Goal: Task Accomplishment & Management: Complete application form

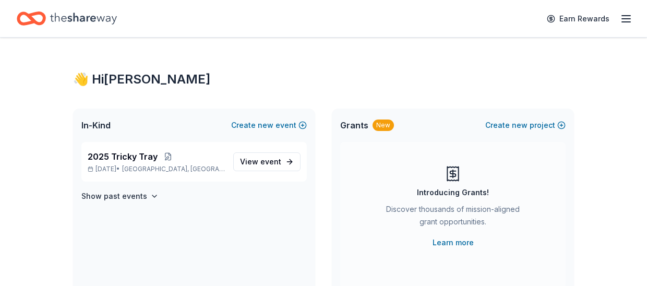
click at [624, 16] on line "button" at bounding box center [626, 16] width 8 height 0
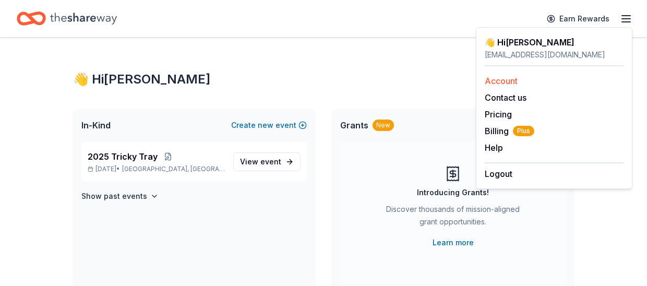
click at [508, 80] on link "Account" at bounding box center [501, 81] width 33 height 10
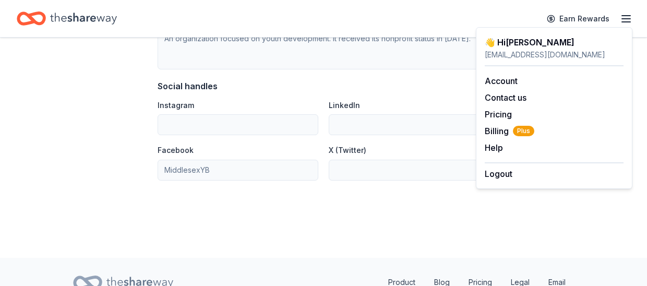
scroll to position [730, 0]
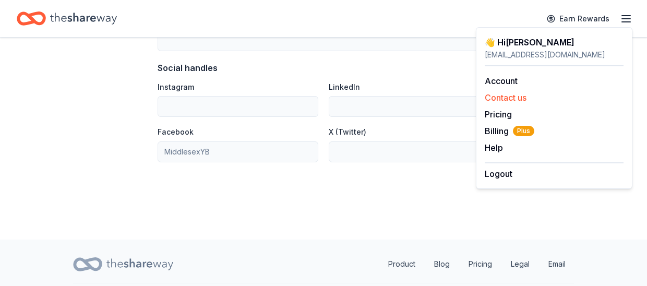
click at [503, 99] on button "Contact us" at bounding box center [506, 97] width 42 height 13
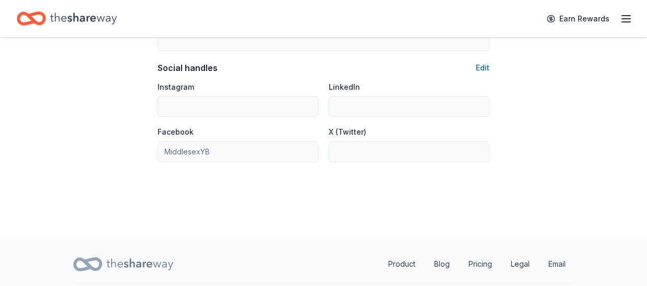
click at [619, 19] on div "Earn Rewards" at bounding box center [587, 18] width 92 height 25
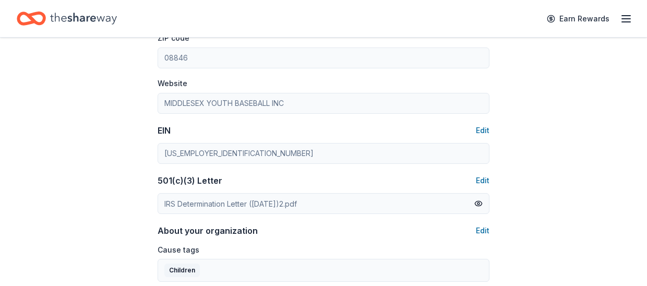
scroll to position [313, 0]
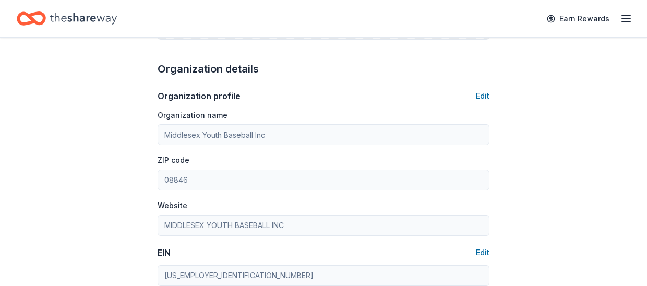
click at [623, 15] on icon "button" at bounding box center [626, 19] width 13 height 13
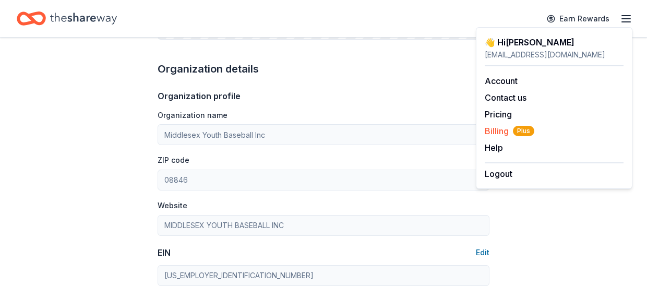
click at [501, 129] on span "Billing Plus" at bounding box center [510, 131] width 50 height 13
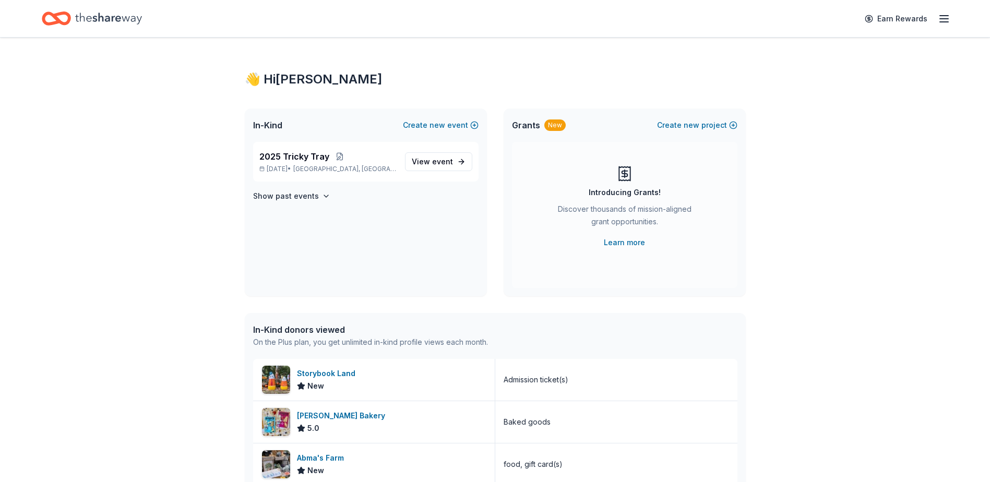
click at [948, 20] on icon "button" at bounding box center [944, 19] width 13 height 13
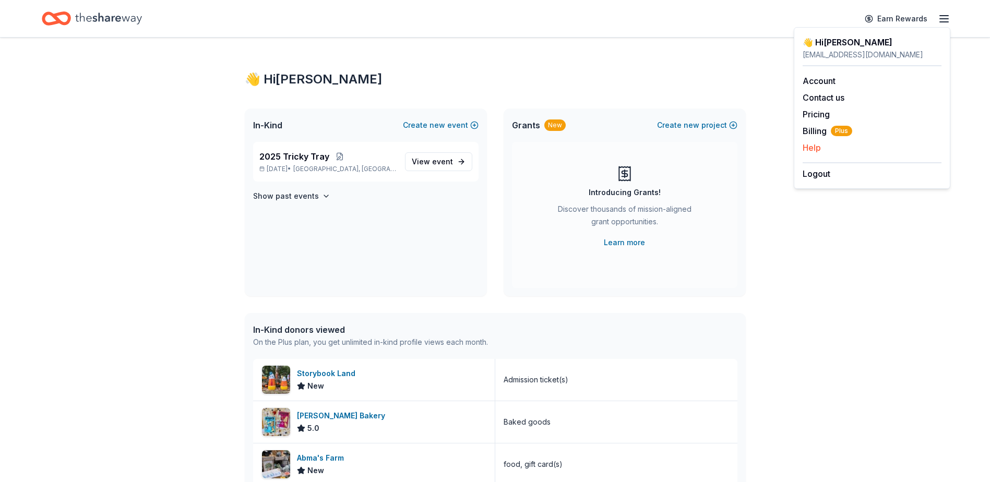
click at [832, 149] on div "Help" at bounding box center [871, 147] width 139 height 13
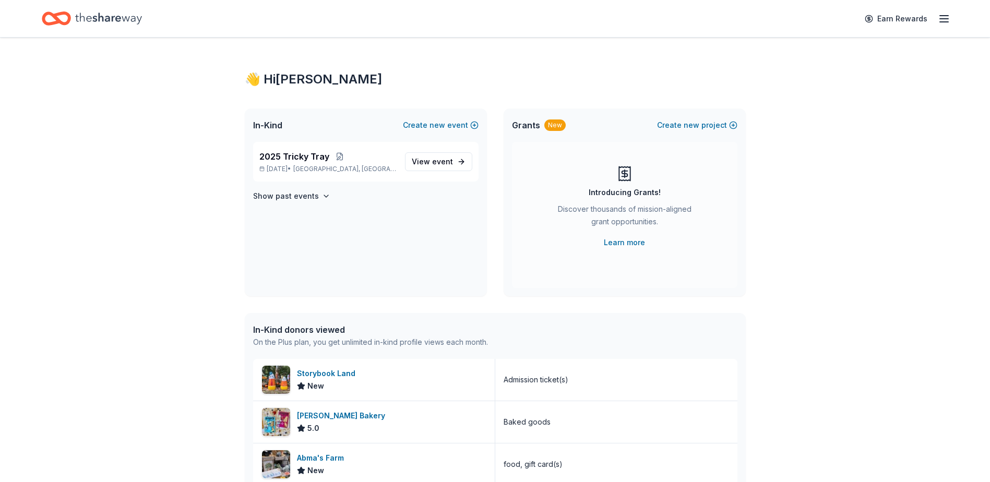
click at [944, 19] on line "button" at bounding box center [944, 19] width 8 height 0
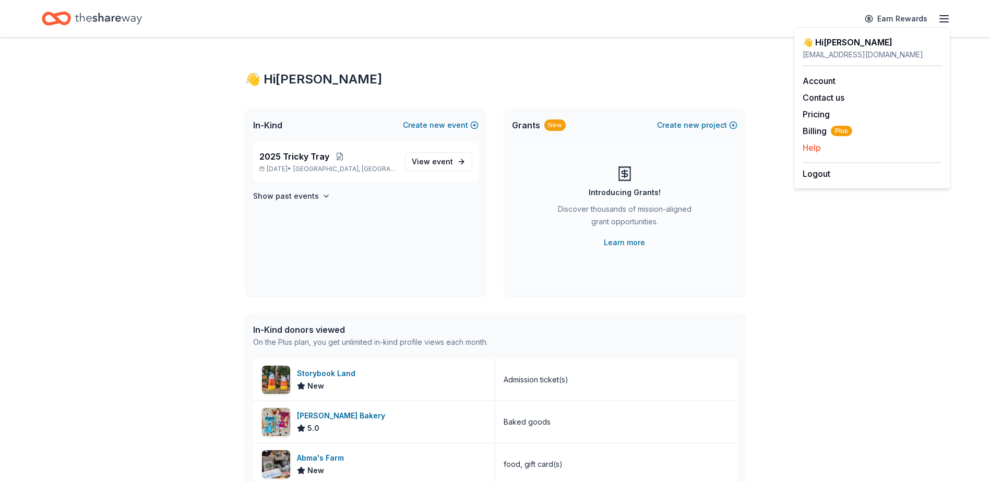
click at [810, 146] on button "Help" at bounding box center [811, 147] width 18 height 13
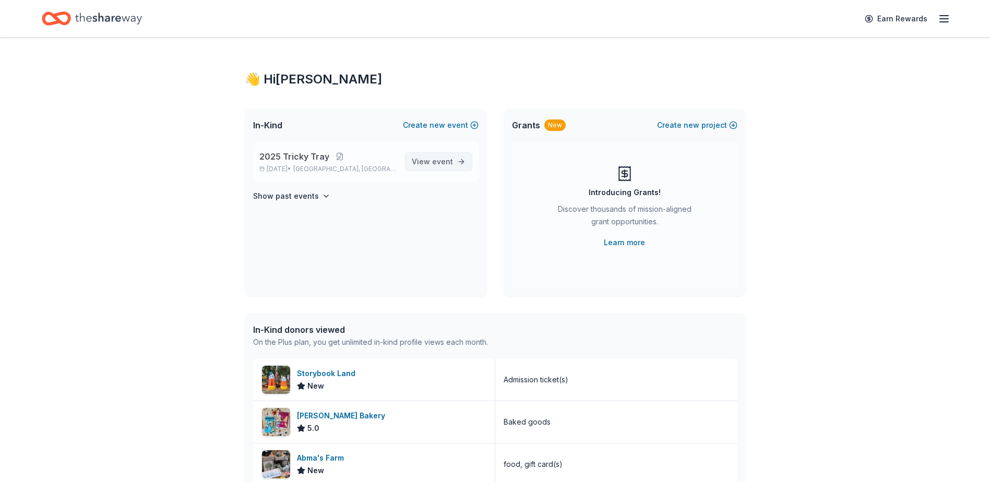
click at [422, 163] on span "View event" at bounding box center [432, 161] width 41 height 13
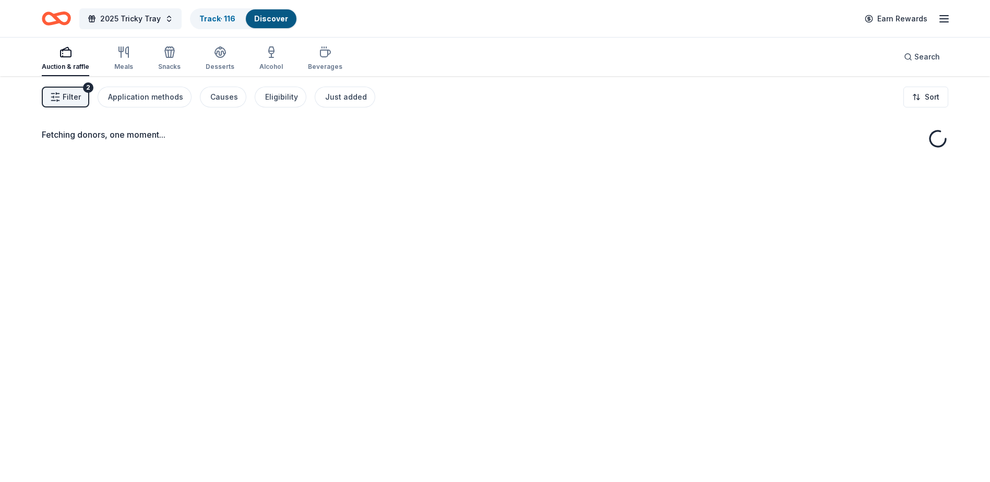
click at [64, 102] on button "Filter 2" at bounding box center [65, 97] width 47 height 21
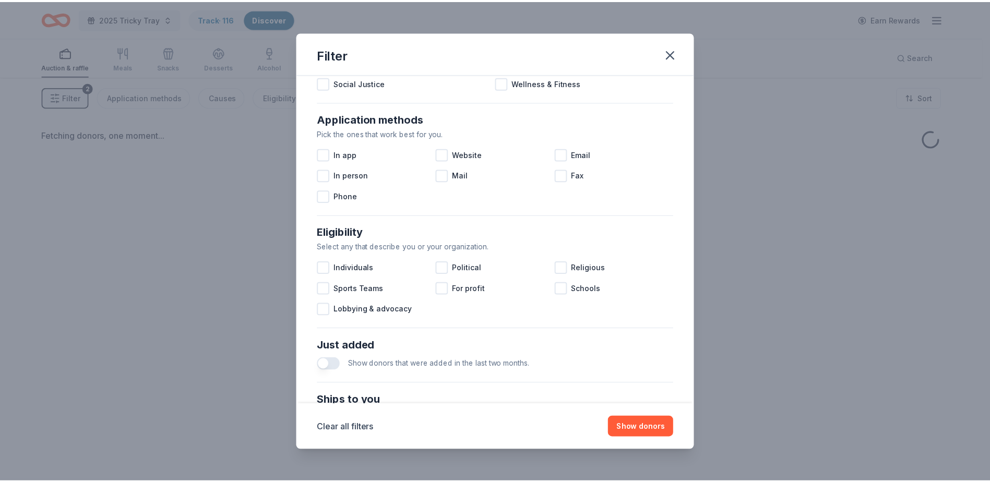
scroll to position [357, 0]
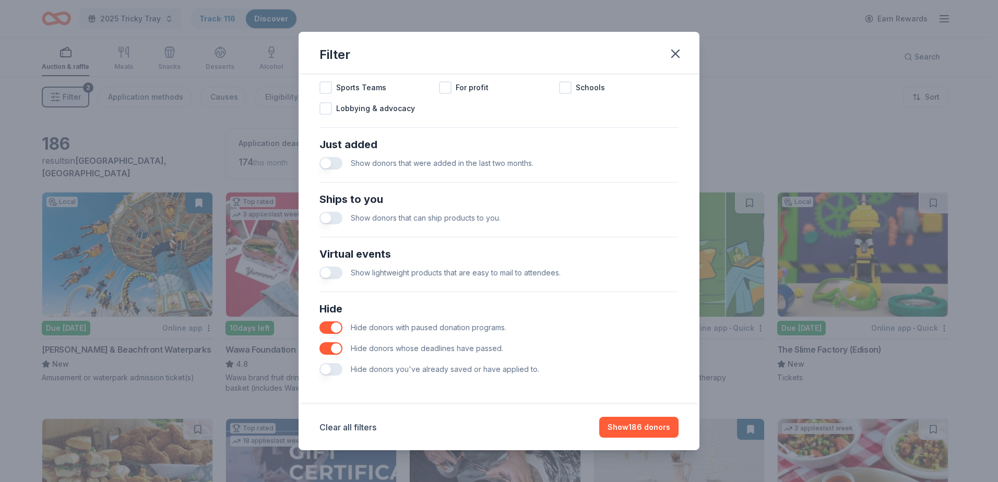
click at [333, 369] on button "button" at bounding box center [330, 369] width 23 height 13
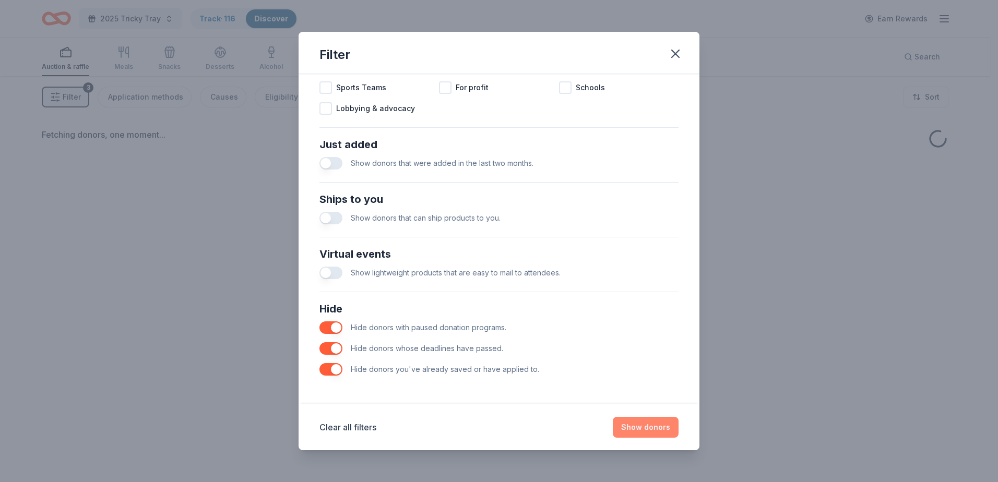
click at [617, 426] on button "Show donors" at bounding box center [646, 427] width 66 height 21
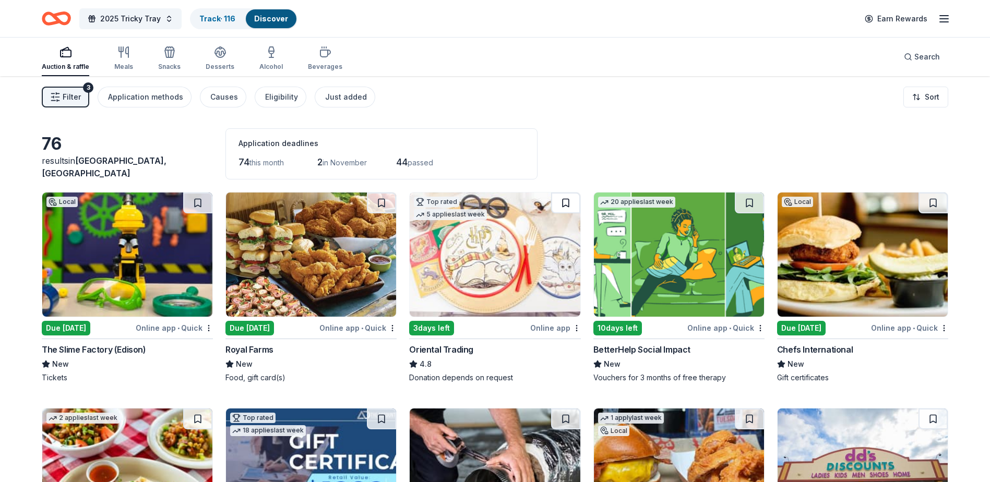
click at [564, 209] on button at bounding box center [565, 203] width 29 height 21
click at [476, 236] on img at bounding box center [495, 255] width 170 height 124
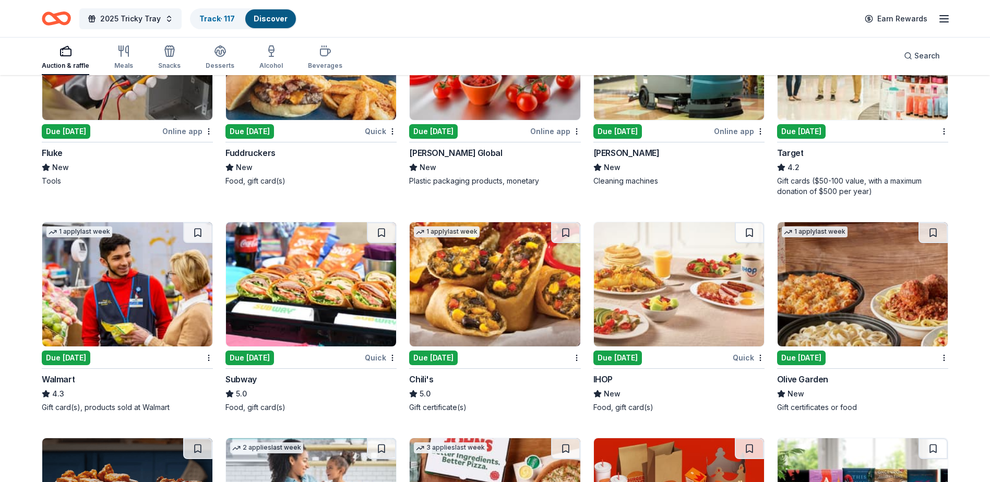
scroll to position [2074, 0]
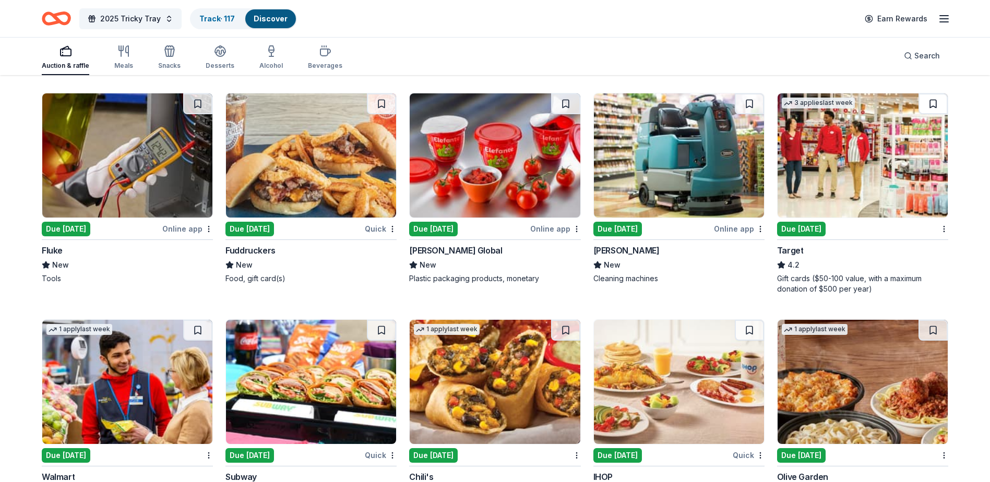
click at [927, 109] on button at bounding box center [932, 103] width 29 height 21
click at [940, 107] on button at bounding box center [933, 103] width 27 height 21
click at [865, 236] on div "3 applies last week Due tomorrow Target 4.2 Gift cards ($50-100 value, with a m…" at bounding box center [862, 193] width 171 height 201
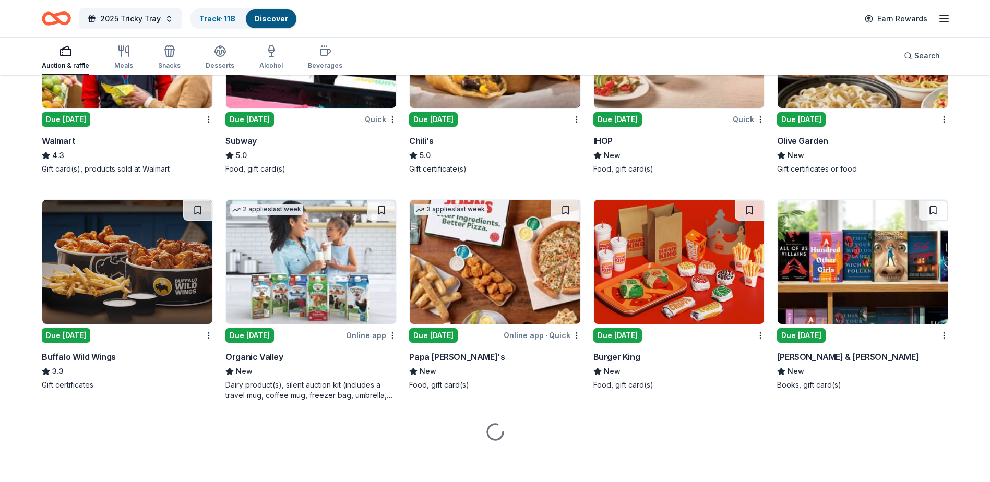
scroll to position [2413, 0]
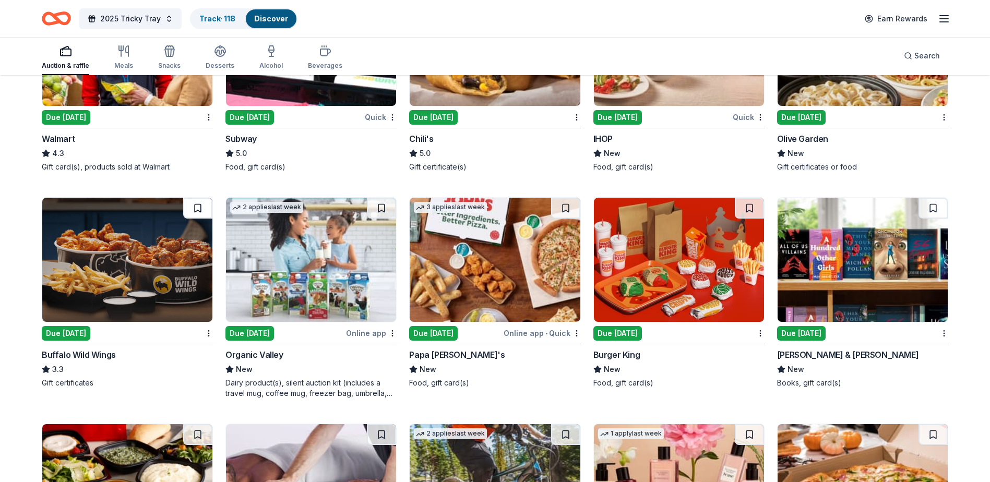
click at [198, 218] on button at bounding box center [197, 208] width 29 height 21
click at [175, 338] on div "Due [DATE]" at bounding box center [121, 333] width 159 height 13
click at [871, 387] on div "Books, gift card(s)" at bounding box center [862, 383] width 171 height 10
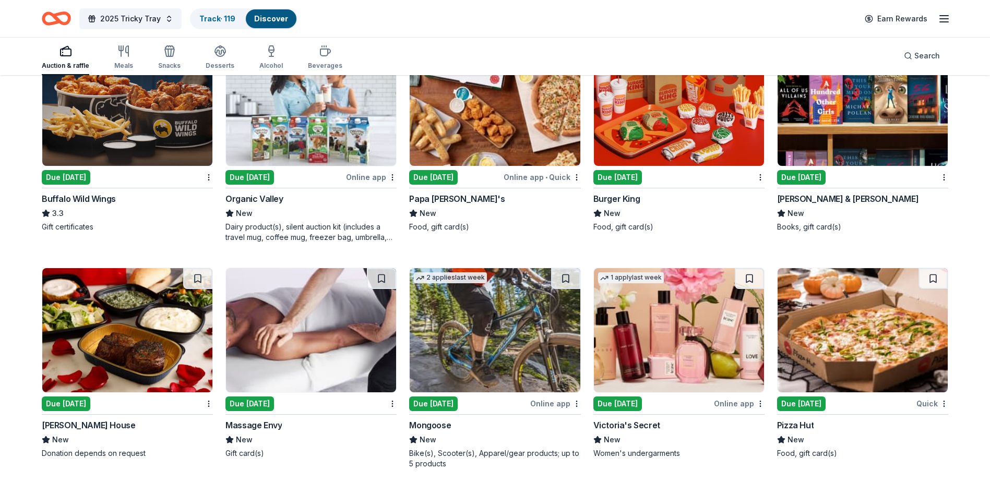
scroll to position [2569, 0]
click at [327, 361] on img at bounding box center [311, 330] width 170 height 124
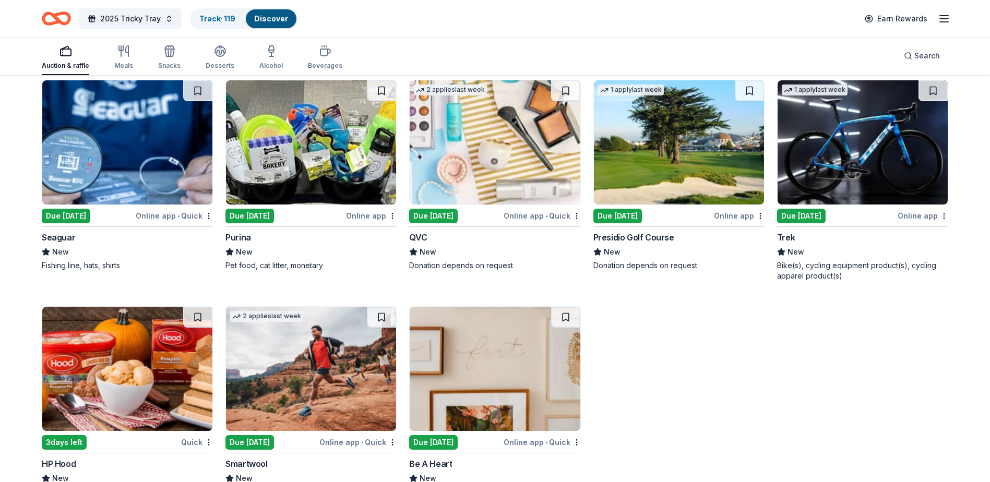
scroll to position [3019, 0]
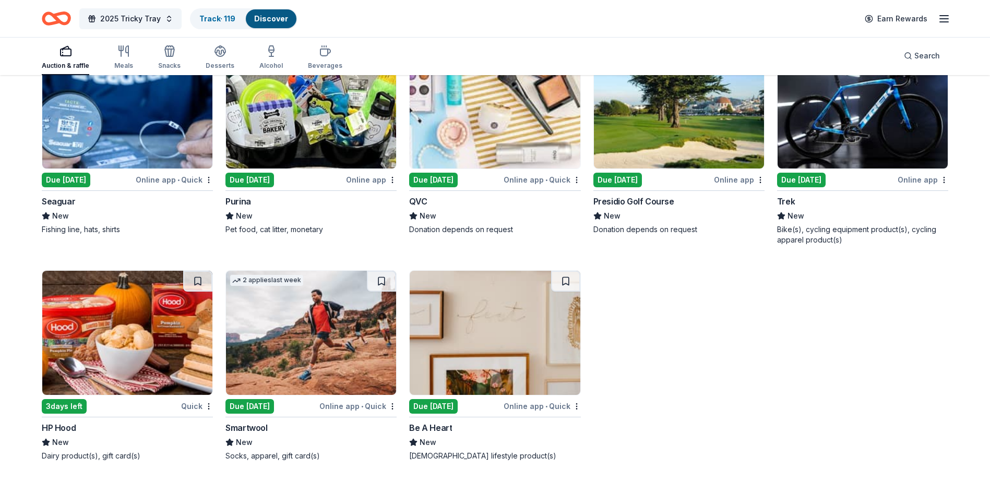
click at [479, 156] on img at bounding box center [495, 106] width 170 height 124
click at [525, 343] on img at bounding box center [495, 333] width 170 height 124
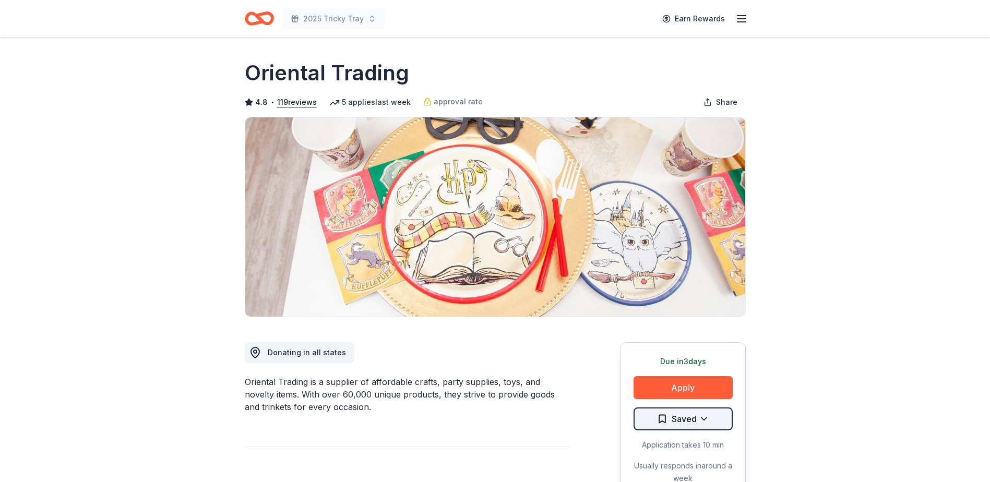
click at [712, 413] on html "2025 Tricky Tray Earn Rewards Due in 3 days Share Oriental Trading 4.8 • 119 re…" at bounding box center [495, 241] width 990 height 482
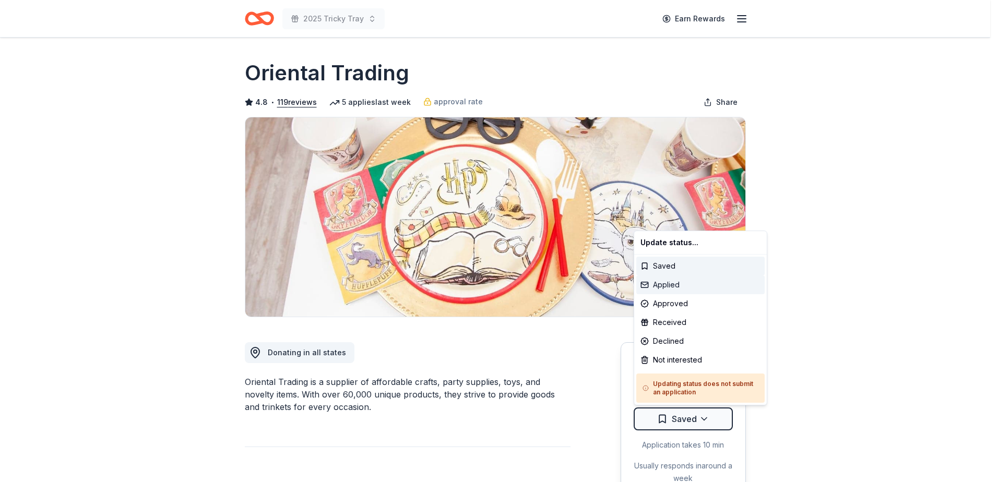
click at [699, 288] on div "Applied" at bounding box center [700, 284] width 128 height 19
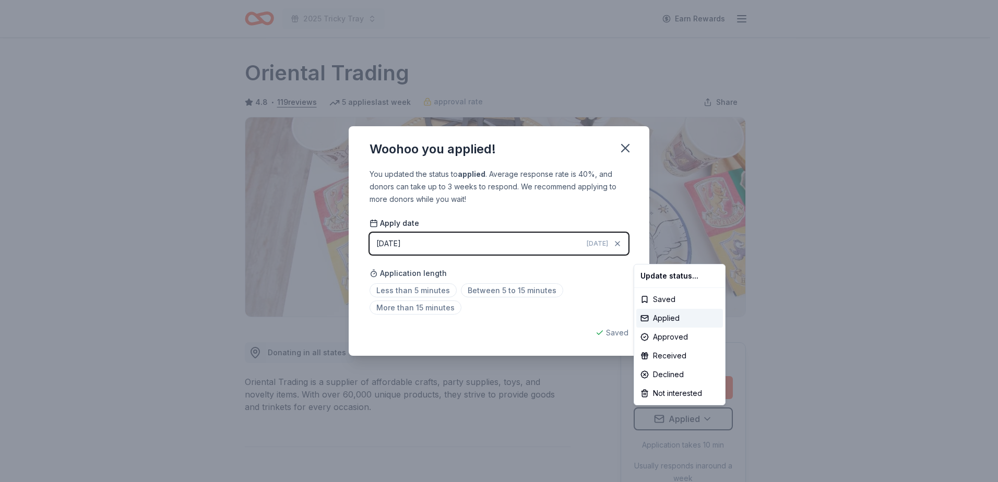
click at [620, 147] on html "2025 Tricky Tray Earn Rewards Due in 3 days Share Oriental Trading 4.8 • 119 re…" at bounding box center [499, 241] width 998 height 482
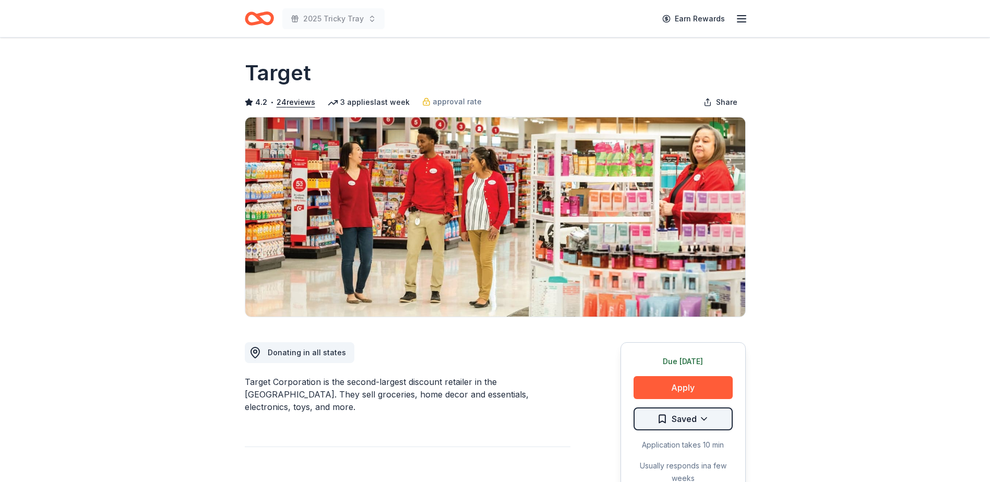
click at [710, 414] on html "2025 Tricky Tray Earn Rewards Due [DATE] Share Target 4.2 • 24 reviews 3 applie…" at bounding box center [495, 241] width 990 height 482
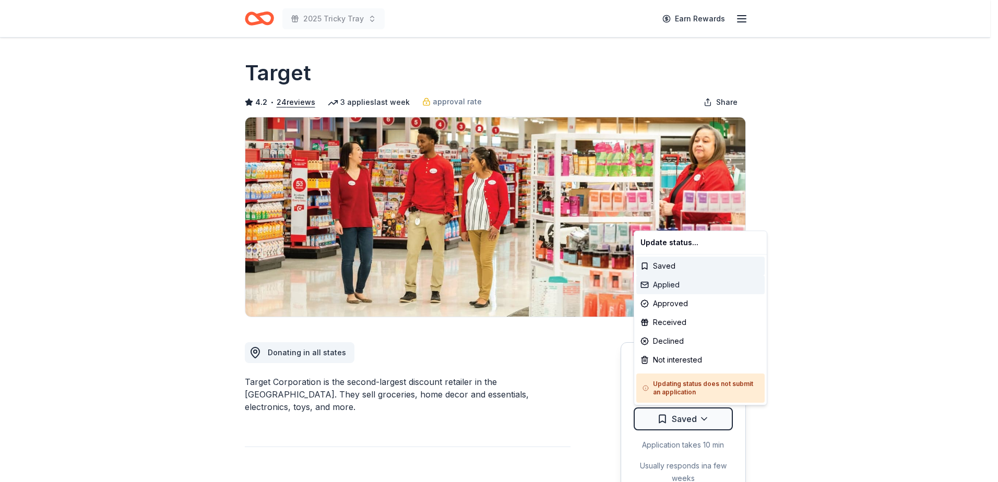
click at [683, 281] on div "Applied" at bounding box center [700, 284] width 128 height 19
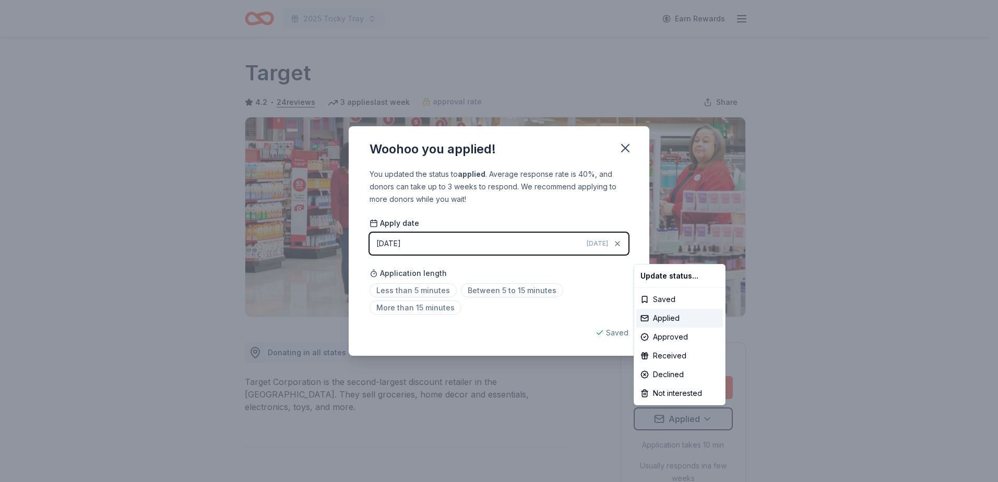
click at [619, 148] on html "2025 Tricky Tray Earn Rewards Due tomorrow Share Target 4.2 • 24 reviews 3 appl…" at bounding box center [499, 241] width 998 height 482
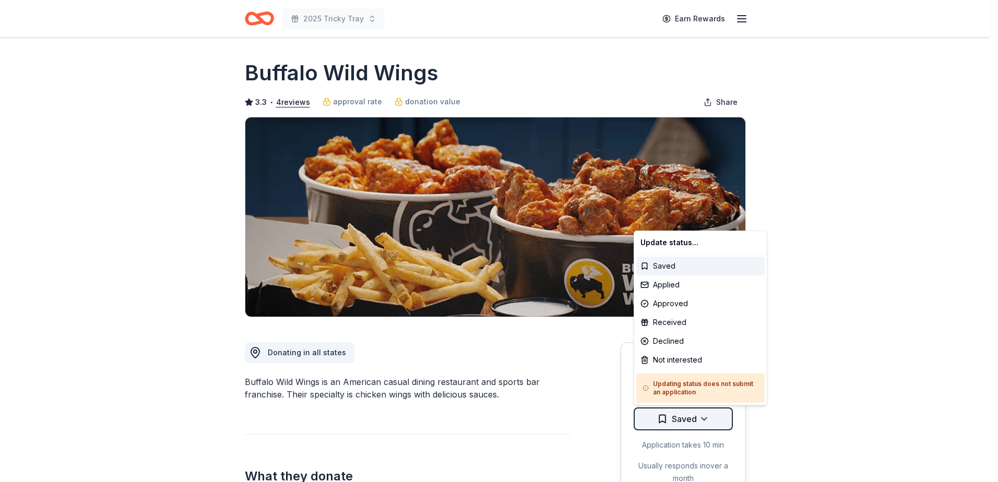
click at [689, 428] on html "2025 Tricky Tray Earn Rewards Due [DATE] Share Buffalo Wild Wings 3.3 • 4 revie…" at bounding box center [499, 241] width 998 height 482
click at [685, 280] on div "Applied" at bounding box center [700, 284] width 128 height 19
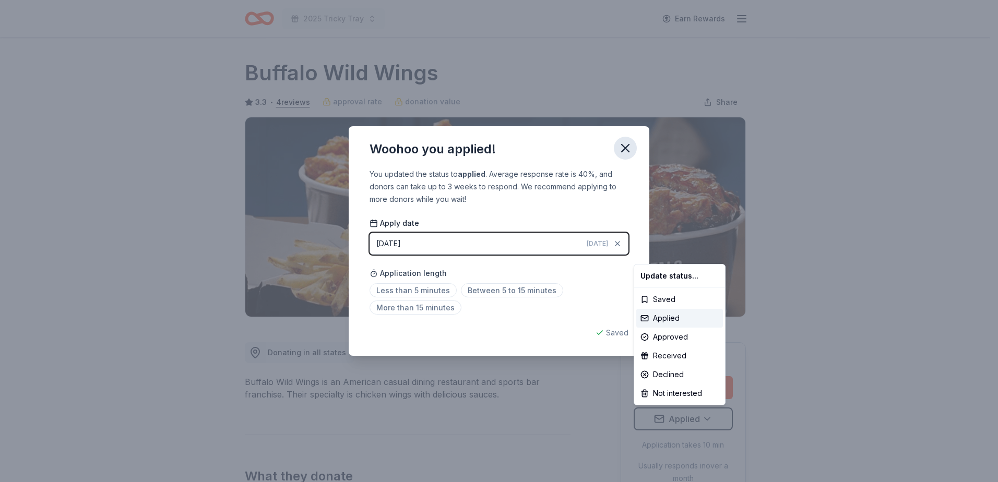
click at [635, 148] on html "2025 Tricky Tray Earn Rewards Due tomorrow Share Buffalo Wild Wings 3.3 • 4 rev…" at bounding box center [499, 241] width 998 height 482
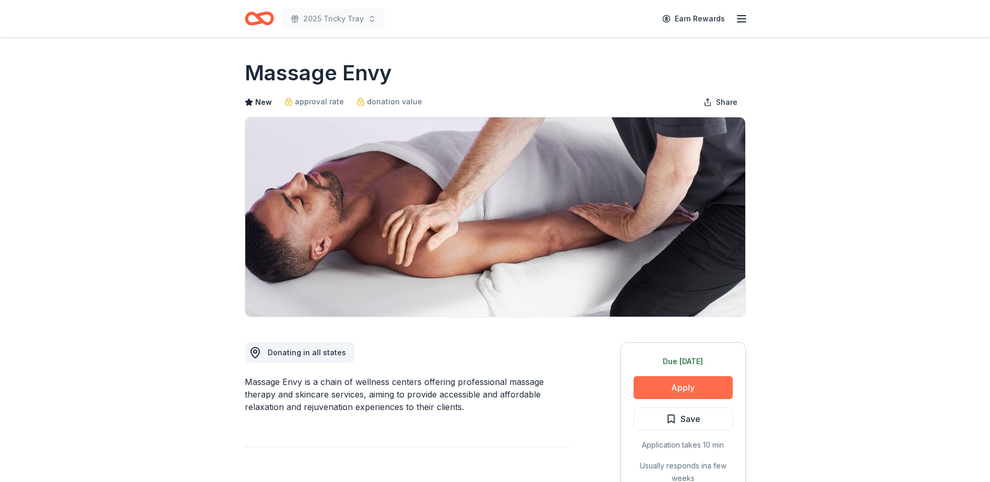
click at [698, 395] on button "Apply" at bounding box center [682, 387] width 99 height 23
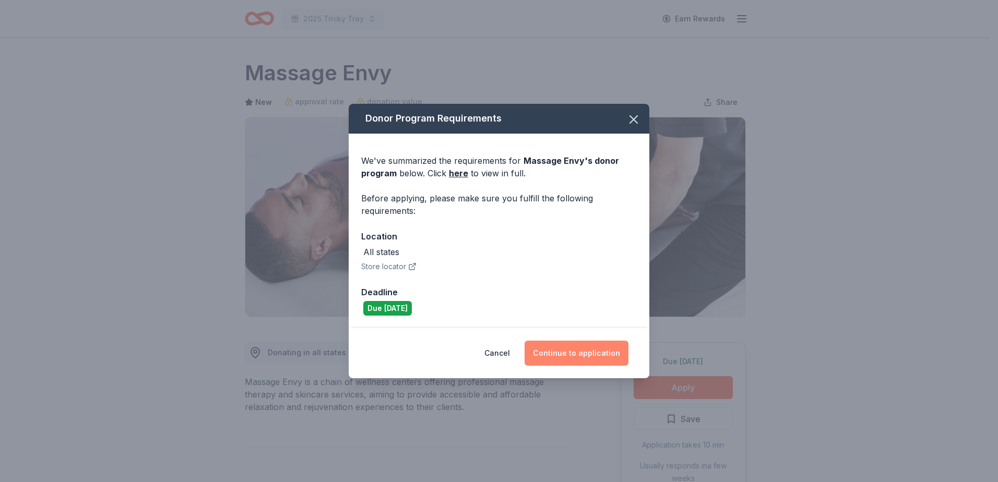
click at [561, 348] on button "Continue to application" at bounding box center [576, 353] width 104 height 25
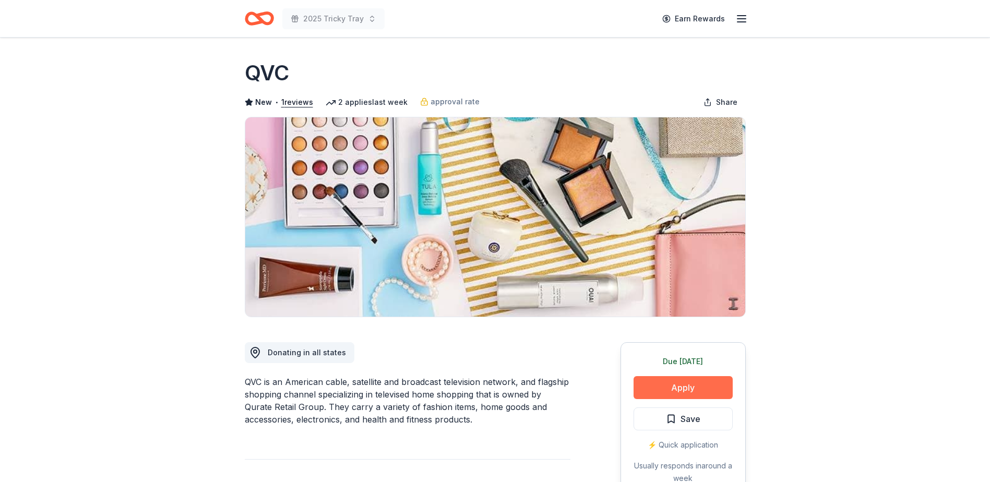
click at [727, 394] on button "Apply" at bounding box center [682, 387] width 99 height 23
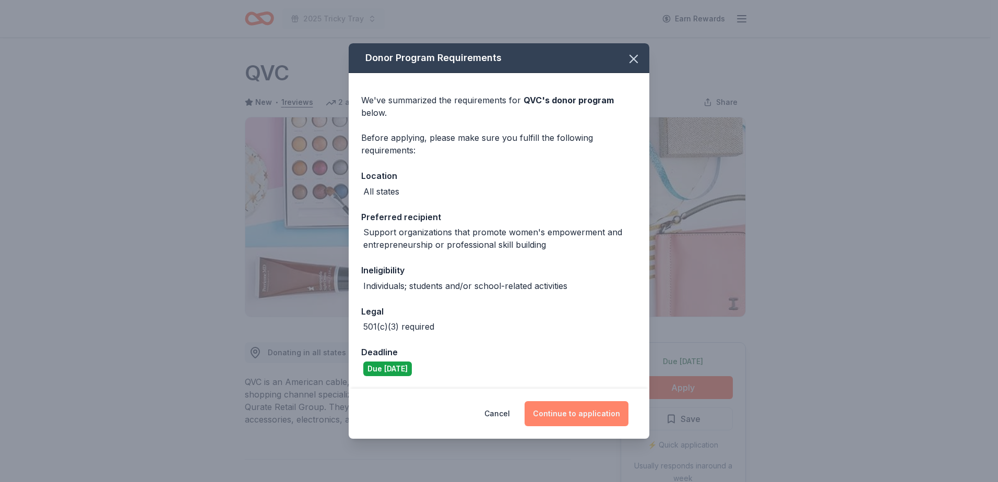
click at [602, 418] on button "Continue to application" at bounding box center [576, 413] width 104 height 25
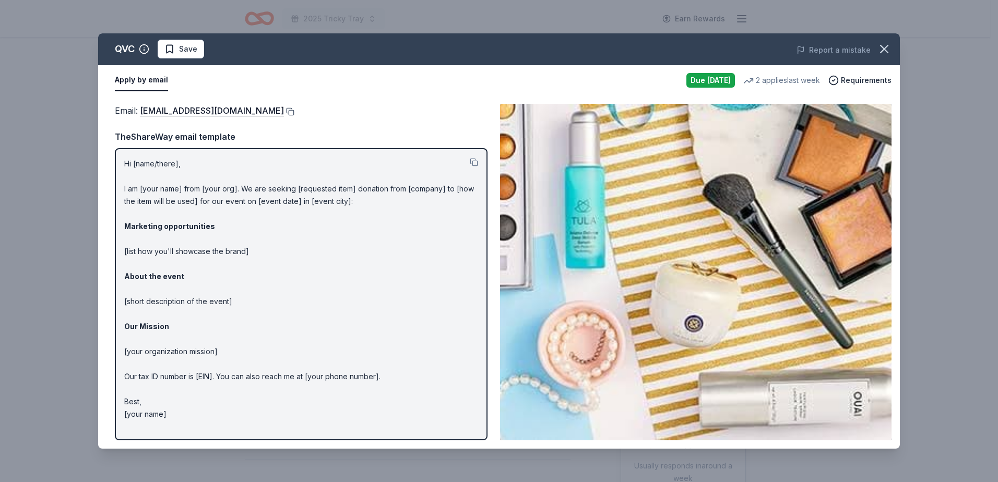
click at [284, 111] on button at bounding box center [289, 111] width 10 height 8
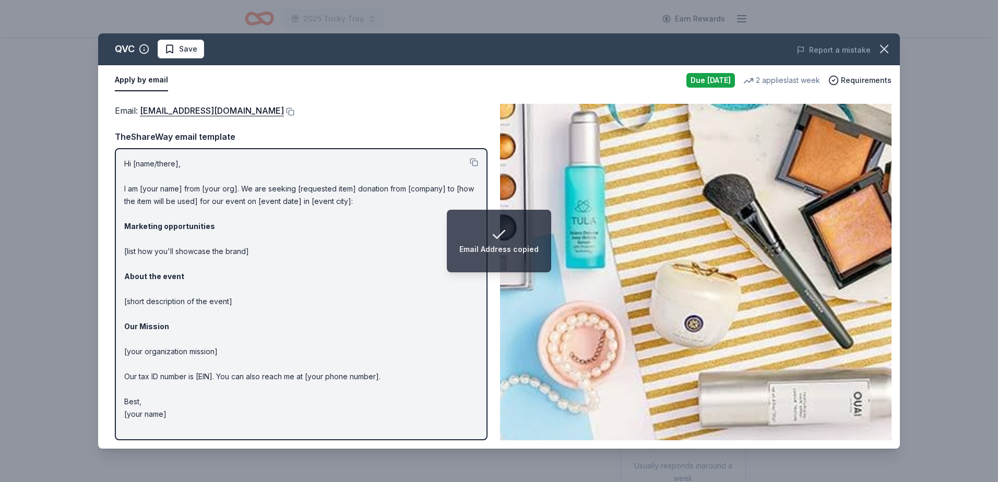
drag, startPoint x: 180, startPoint y: 54, endPoint x: 196, endPoint y: 65, distance: 19.2
click at [180, 54] on span "Save" at bounding box center [188, 49] width 18 height 13
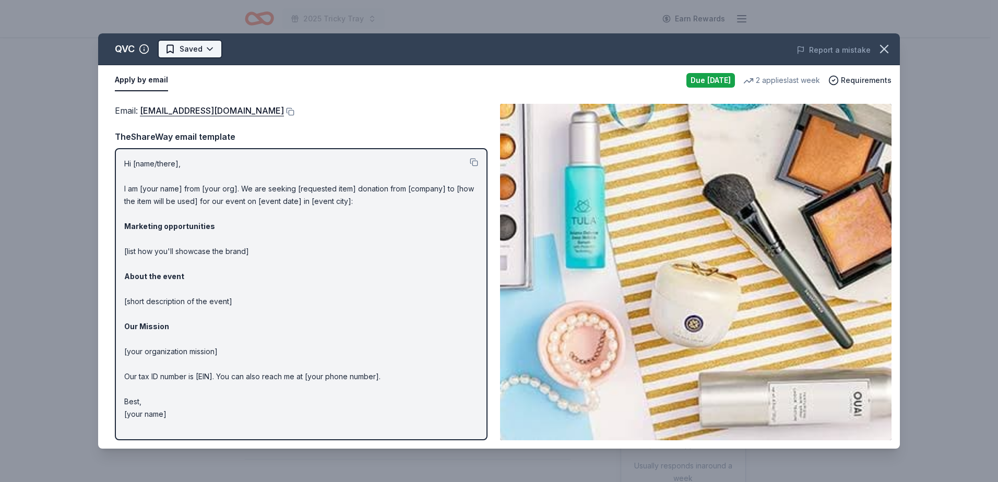
click at [200, 55] on html "2025 Tricky Tray Earn Rewards Due [DATE] Share QVC New • 1 reviews 2 applies la…" at bounding box center [499, 241] width 998 height 482
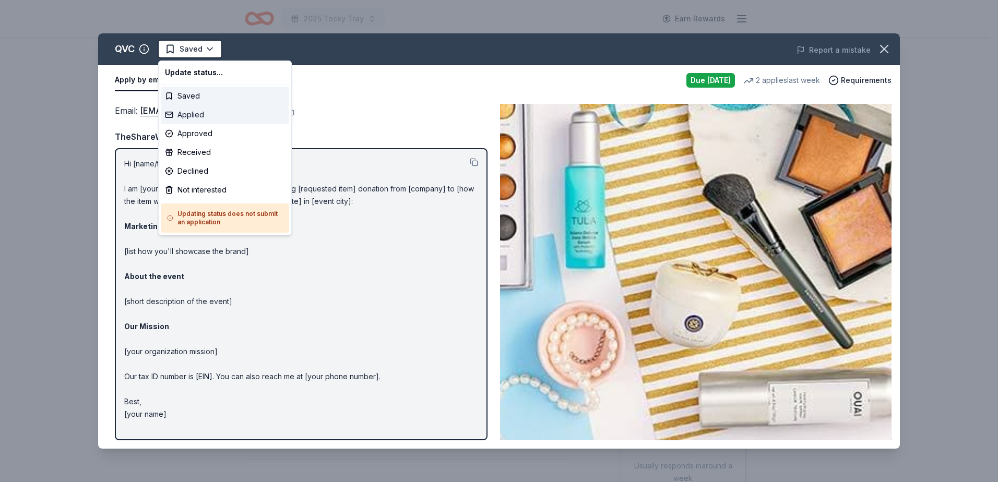
click at [204, 115] on div "Applied" at bounding box center [225, 114] width 128 height 19
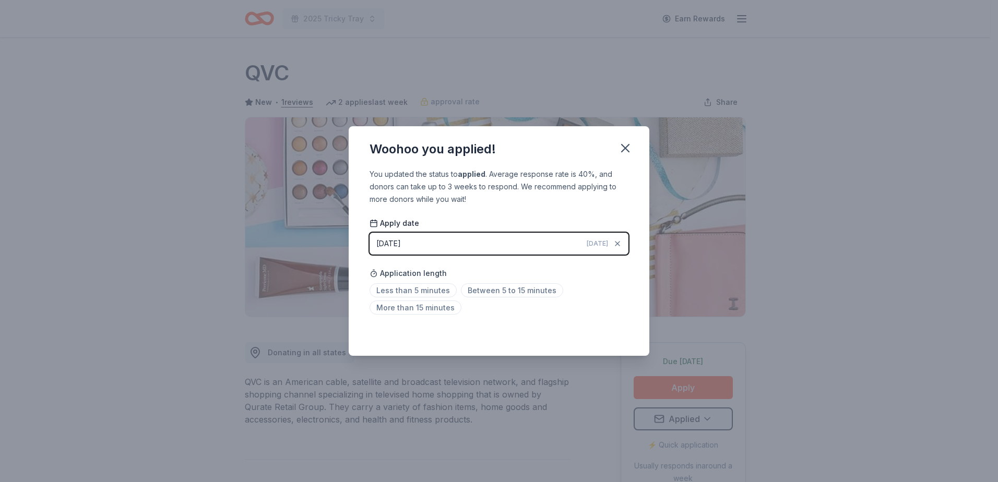
click at [175, 114] on div "Woohoo you applied! You updated the status to applied . Average response rate i…" at bounding box center [499, 241] width 998 height 482
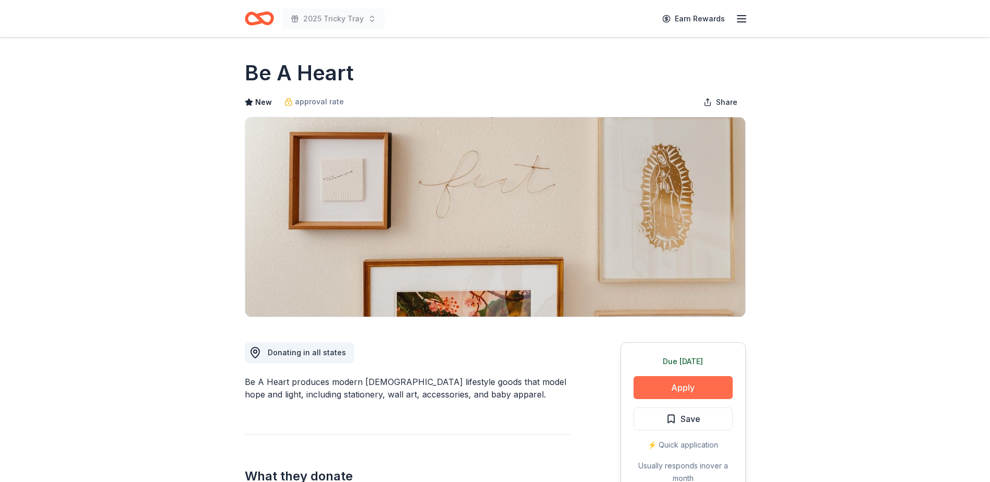
click at [693, 383] on button "Apply" at bounding box center [682, 387] width 99 height 23
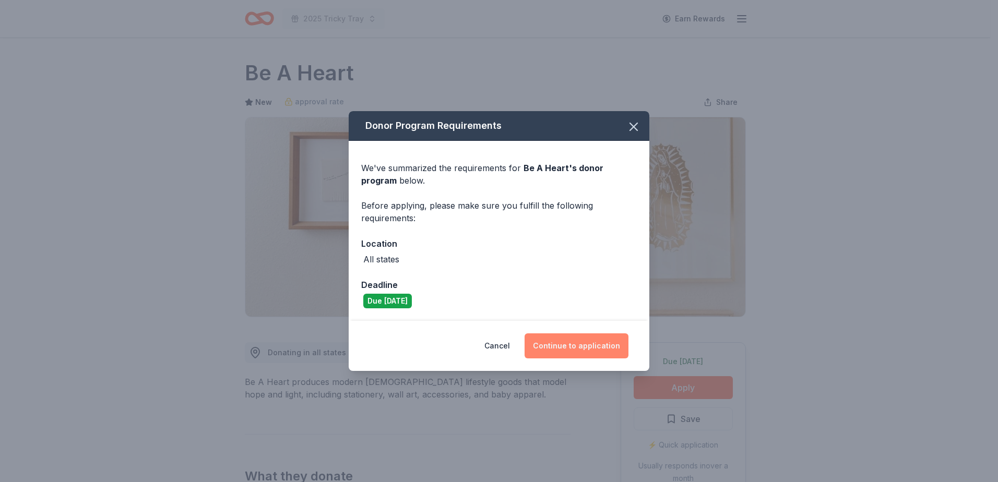
click at [561, 350] on button "Continue to application" at bounding box center [576, 345] width 104 height 25
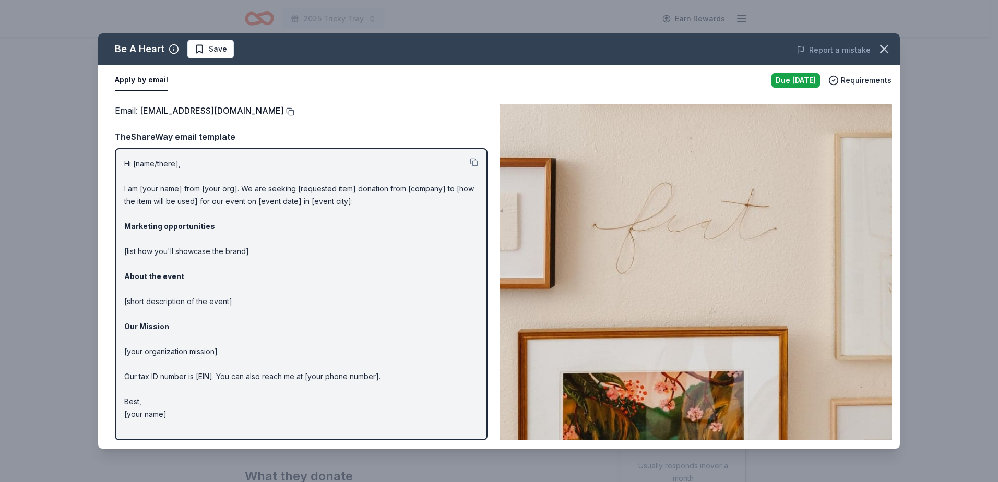
click at [284, 112] on button at bounding box center [289, 111] width 10 height 8
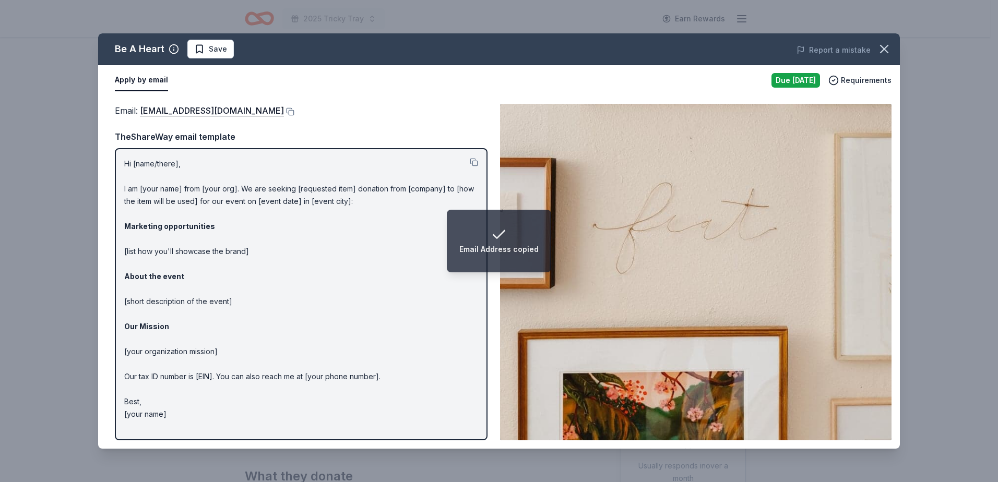
click at [293, 112] on div "Email : hello@beaheart.com" at bounding box center [301, 111] width 373 height 14
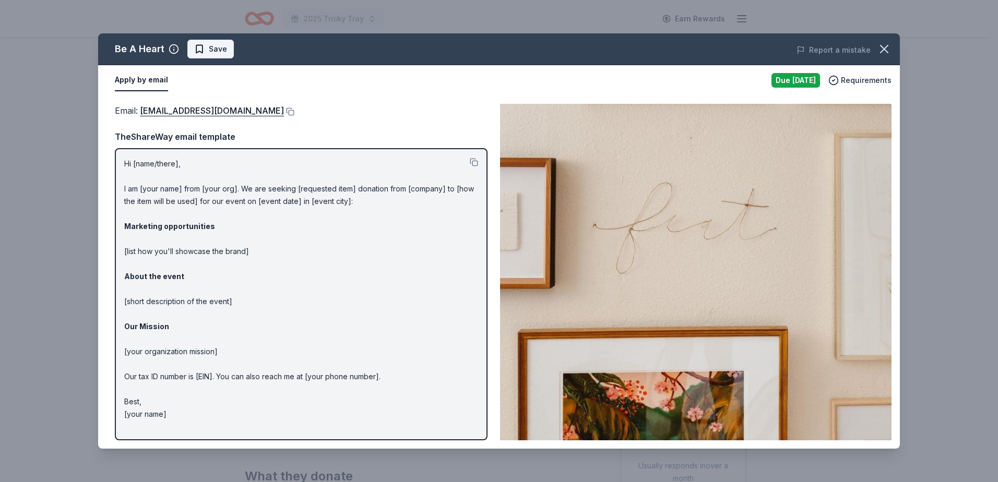
click at [213, 58] on button "Save" at bounding box center [210, 49] width 46 height 19
click at [241, 51] on html "2025 Tricky Tray Earn Rewards Due tomorrow Share Be A Heart New approval rate S…" at bounding box center [499, 241] width 998 height 482
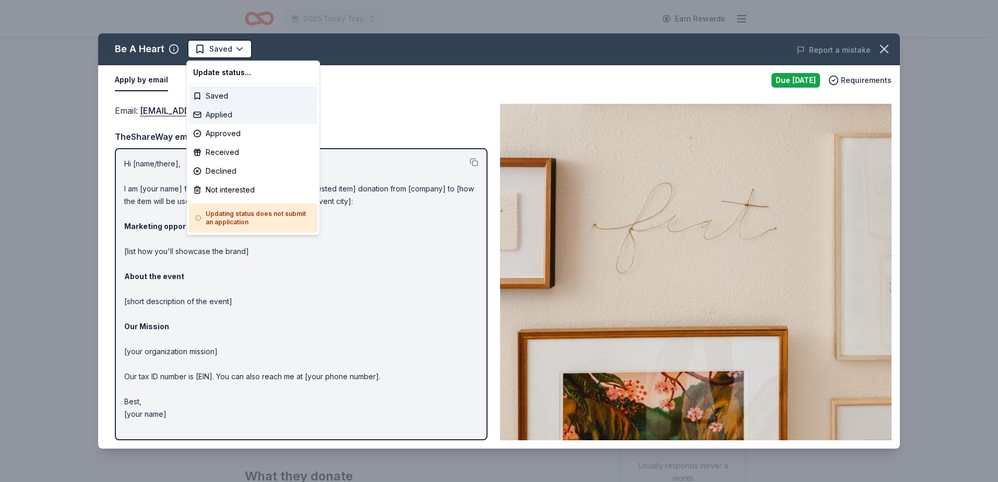
click at [243, 114] on div "Applied" at bounding box center [253, 114] width 128 height 19
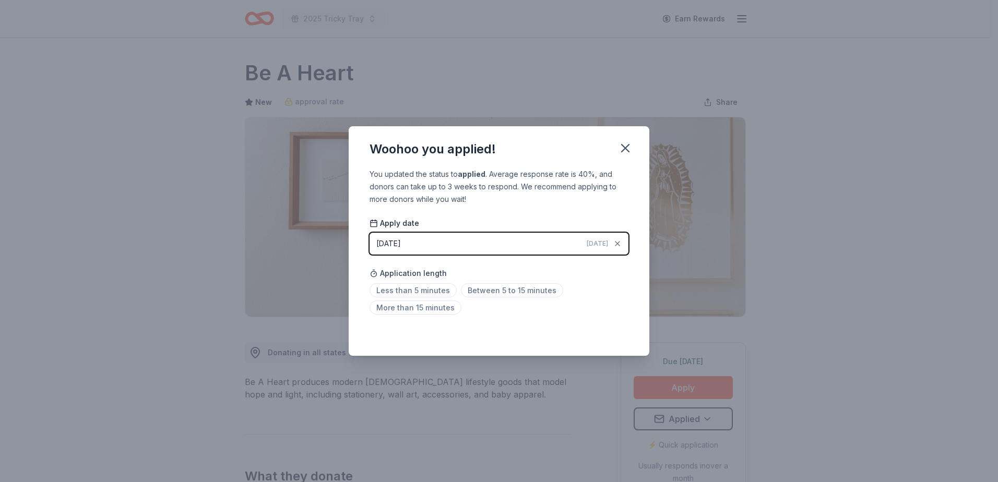
click at [154, 63] on div "Woohoo you applied! You updated the status to applied . Average response rate i…" at bounding box center [499, 241] width 998 height 482
